Goal: Manage account settings

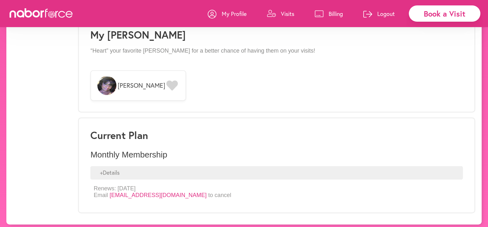
scroll to position [509, 0]
click at [167, 192] on link "[EMAIL_ADDRESS][DOMAIN_NAME]" at bounding box center [157, 195] width 97 height 6
click at [143, 192] on link "[EMAIL_ADDRESS][DOMAIN_NAME]" at bounding box center [157, 195] width 97 height 6
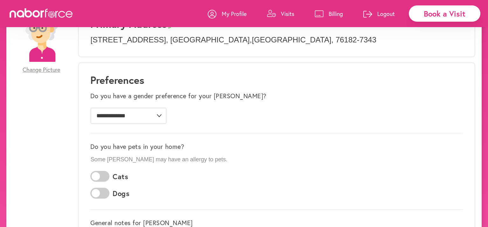
scroll to position [0, 0]
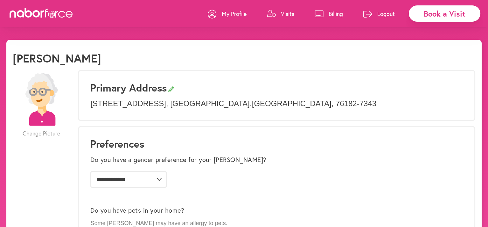
click at [383, 13] on p "Logout" at bounding box center [386, 14] width 18 height 8
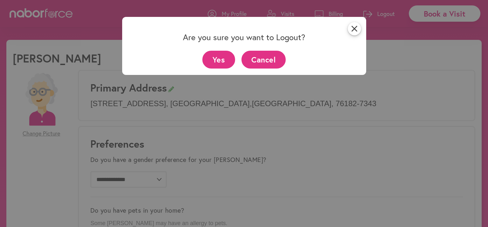
click at [221, 63] on button "Yes" at bounding box center [218, 60] width 33 height 18
